Goal: Transaction & Acquisition: Purchase product/service

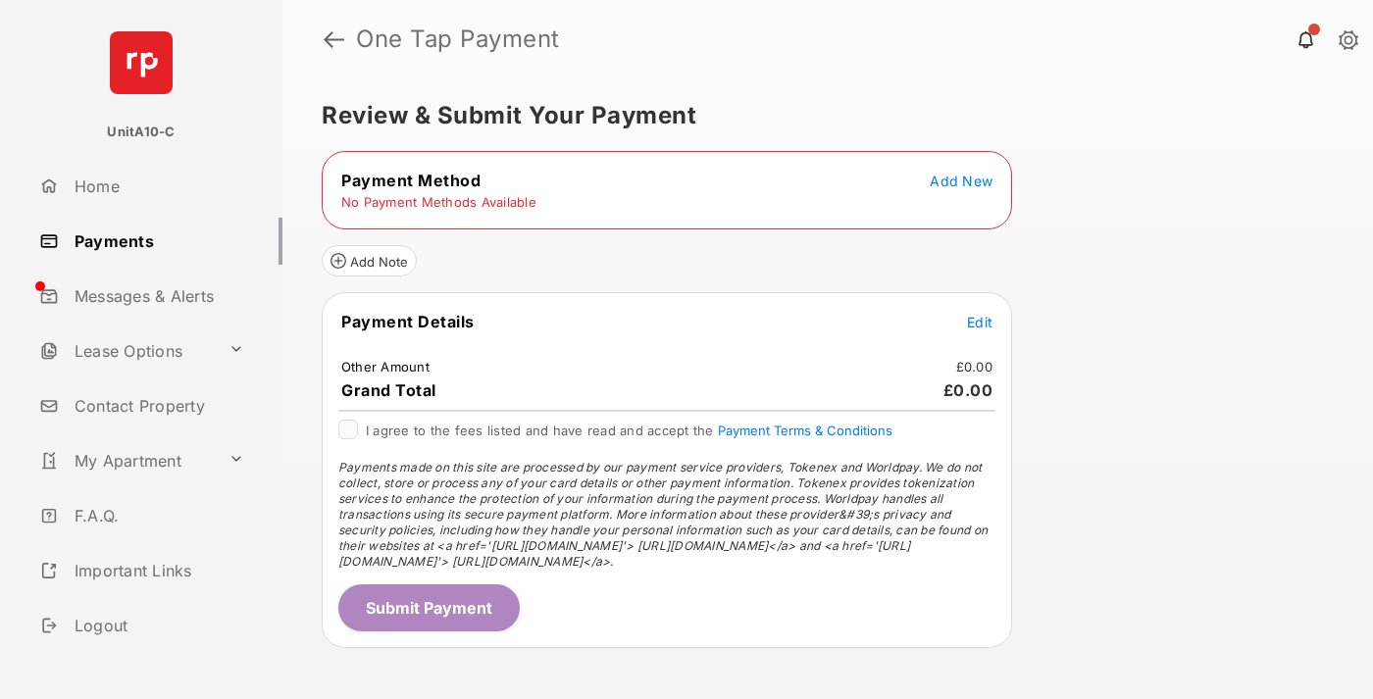
click at [961, 180] on span "Add New" at bounding box center [960, 181] width 63 height 17
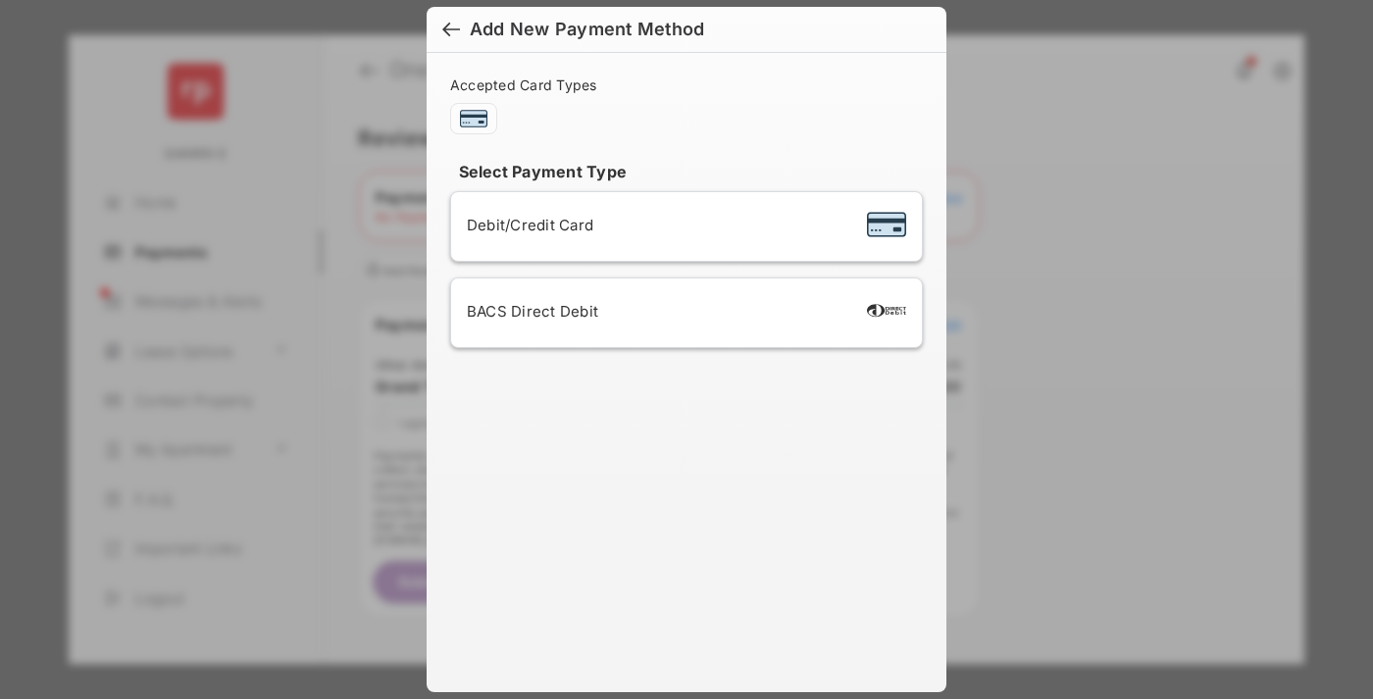
click at [525, 225] on span "Debit/Credit Card" at bounding box center [530, 225] width 126 height 19
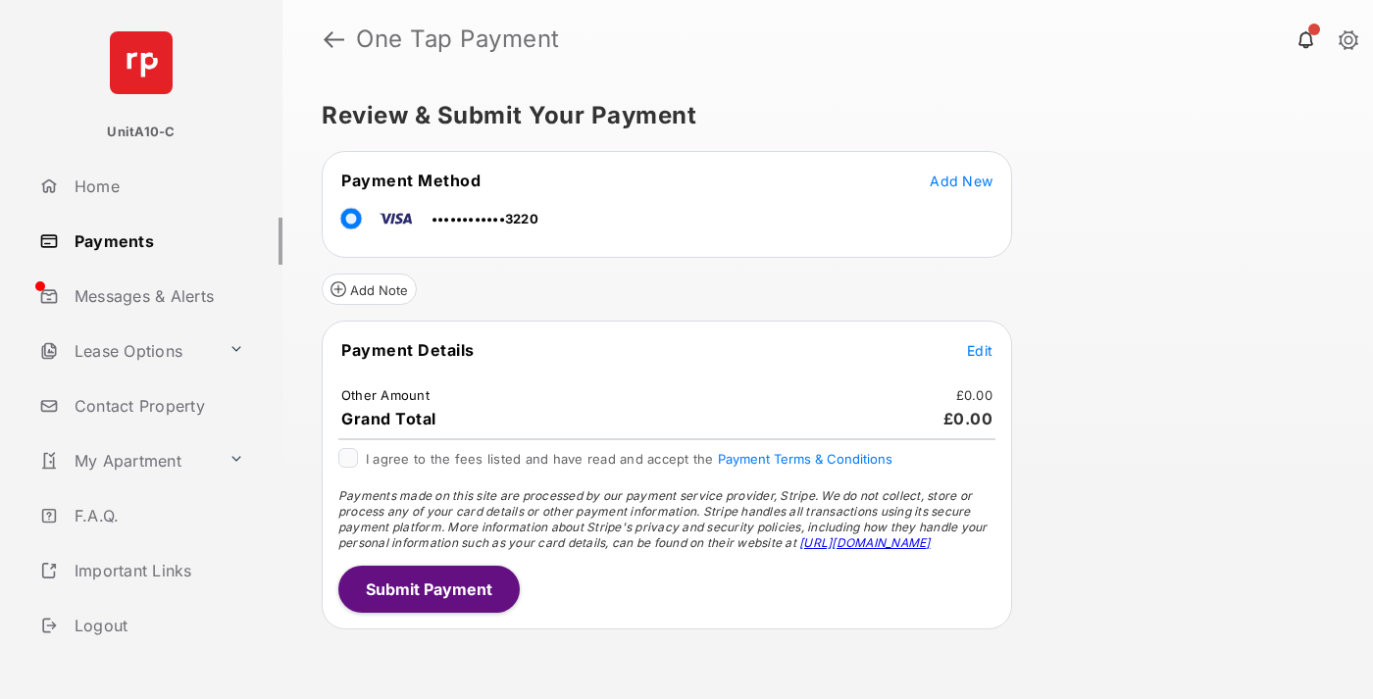
click at [979, 350] on span "Edit" at bounding box center [979, 350] width 25 height 17
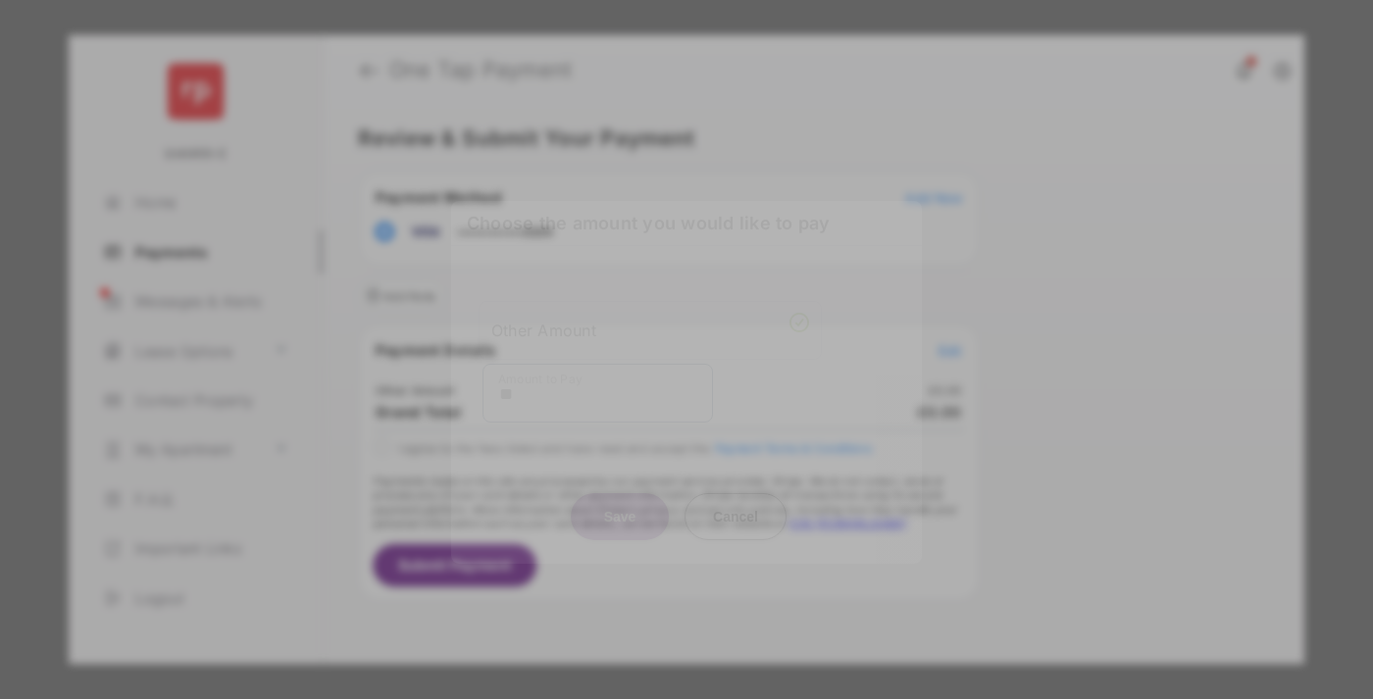
type input "**"
click at [620, 494] on button "Save" at bounding box center [620, 515] width 98 height 47
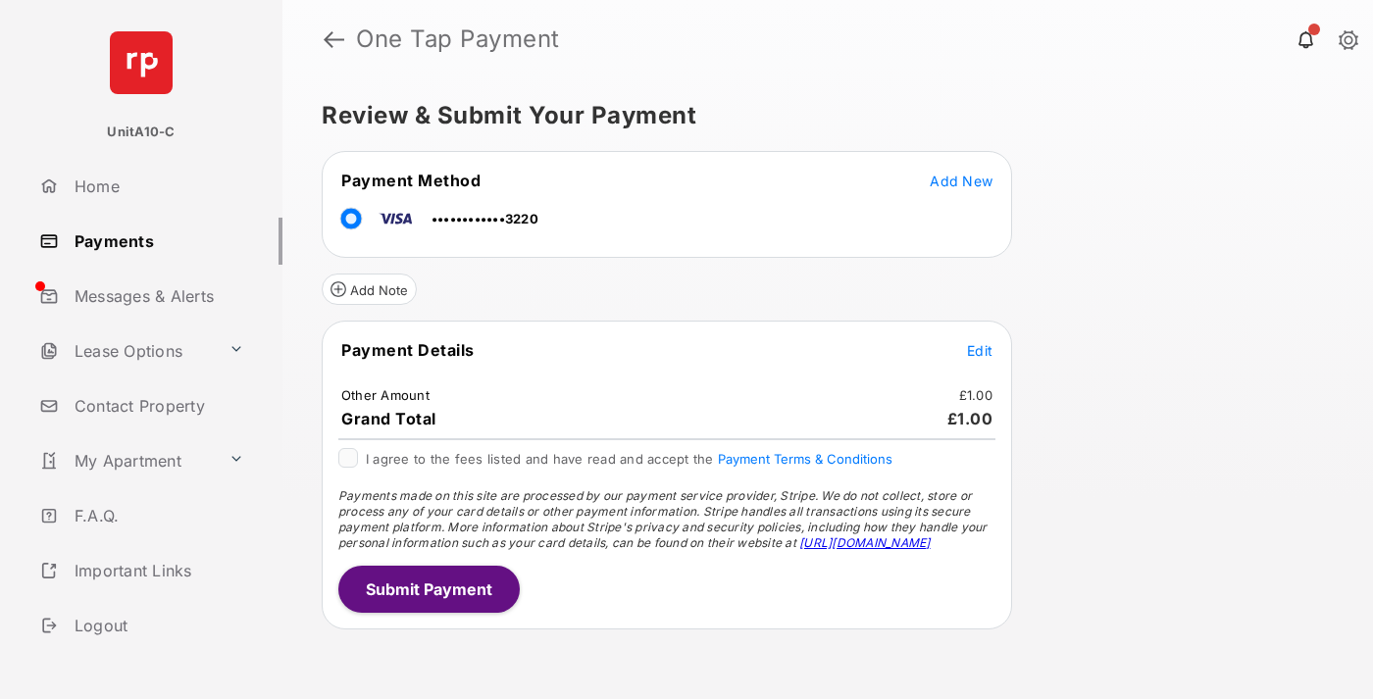
click at [427, 588] on button "Submit Payment" at bounding box center [428, 589] width 181 height 47
